Goal: Communication & Community: Participate in discussion

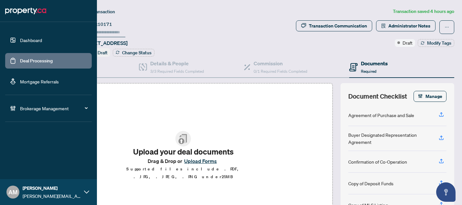
click at [42, 64] on link "Deal Processing" at bounding box center [36, 61] width 33 height 6
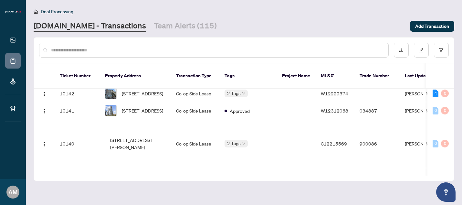
scroll to position [740, 0]
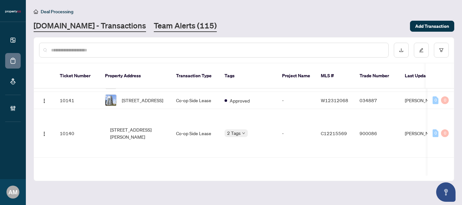
click at [174, 29] on link "Team Alerts (115)" at bounding box center [185, 26] width 63 height 12
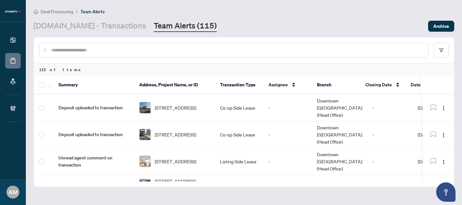
click at [174, 49] on input "text" at bounding box center [237, 49] width 372 height 7
click at [123, 52] on input "text" at bounding box center [237, 49] width 372 height 7
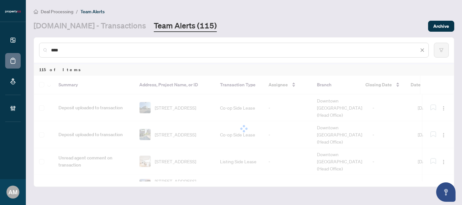
type input "****"
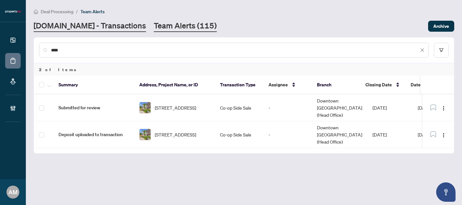
click at [84, 28] on link "[DOMAIN_NAME] - Transactions" at bounding box center [90, 26] width 112 height 12
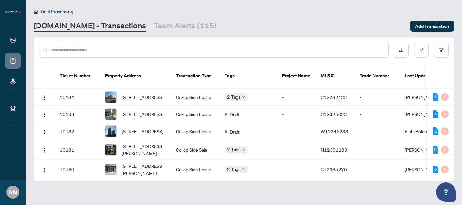
click at [121, 49] on input "text" at bounding box center [217, 49] width 332 height 7
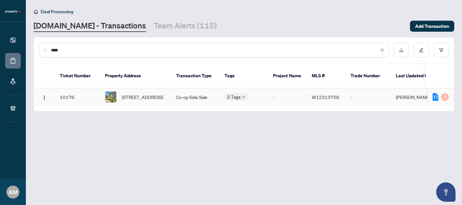
type input "****"
click at [189, 91] on td "Co-op Side Sale" at bounding box center [195, 96] width 48 height 17
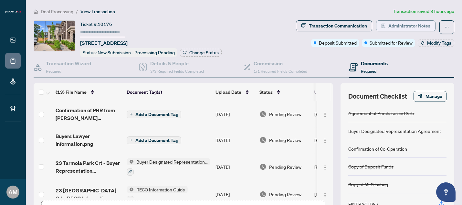
click at [395, 25] on span "Administrator Notes" at bounding box center [409, 26] width 42 height 10
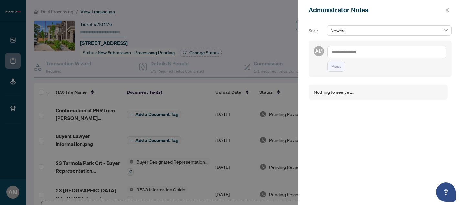
click at [349, 52] on textarea at bounding box center [386, 52] width 119 height 12
type textarea "*"
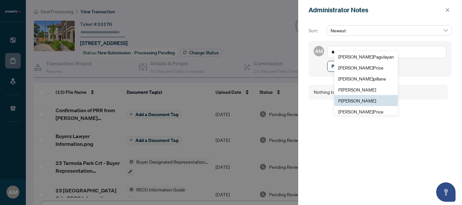
click at [361, 100] on span "P [PERSON_NAME]" at bounding box center [357, 100] width 38 height 6
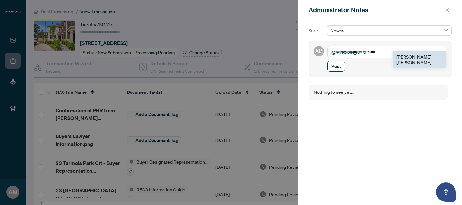
click at [406, 56] on span "[PERSON_NAME]" at bounding box center [413, 60] width 35 height 12
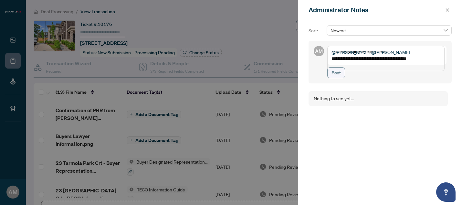
type textarea "**********"
click at [338, 78] on span "Post" at bounding box center [335, 72] width 9 height 10
